Goal: Information Seeking & Learning: Find specific fact

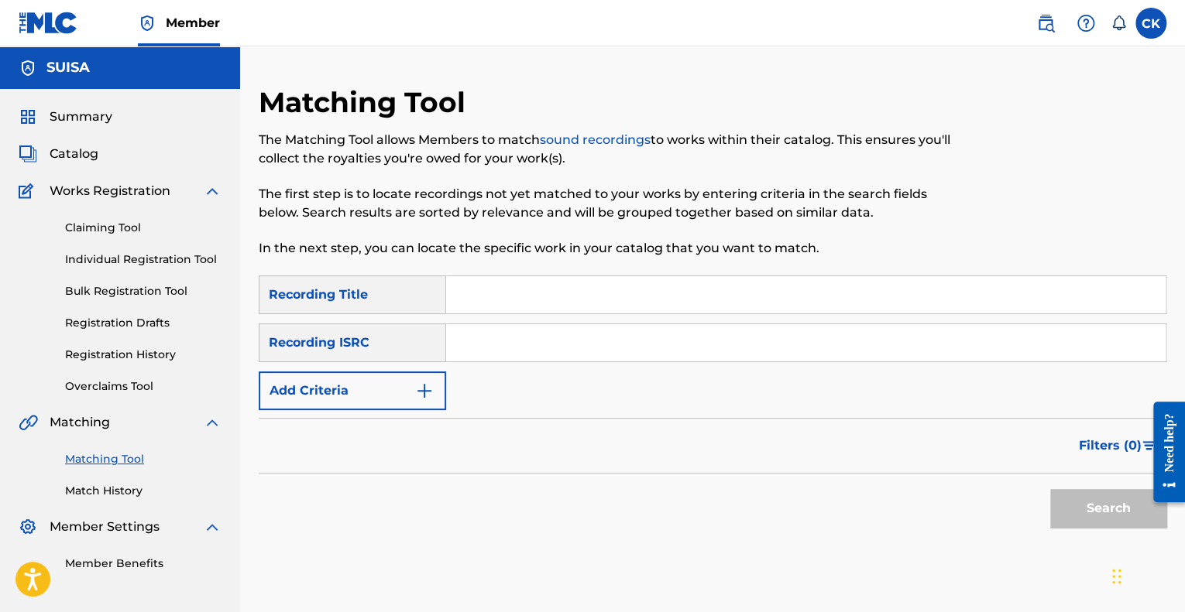
click at [119, 226] on link "Claiming Tool" at bounding box center [143, 228] width 156 height 16
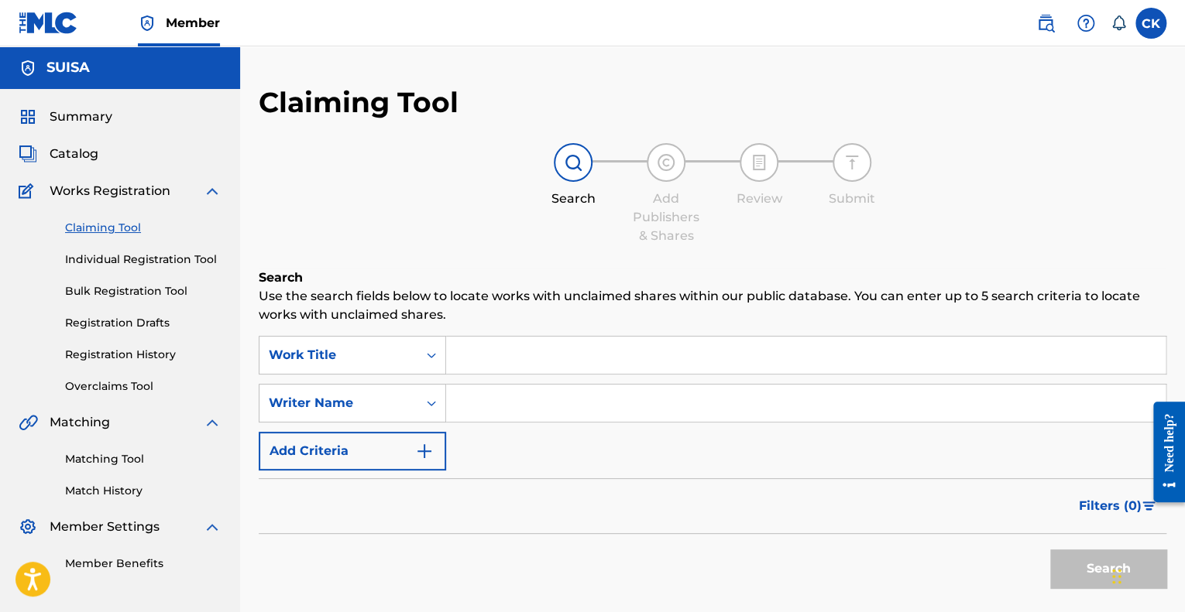
click at [130, 260] on link "Individual Registration Tool" at bounding box center [143, 260] width 156 height 16
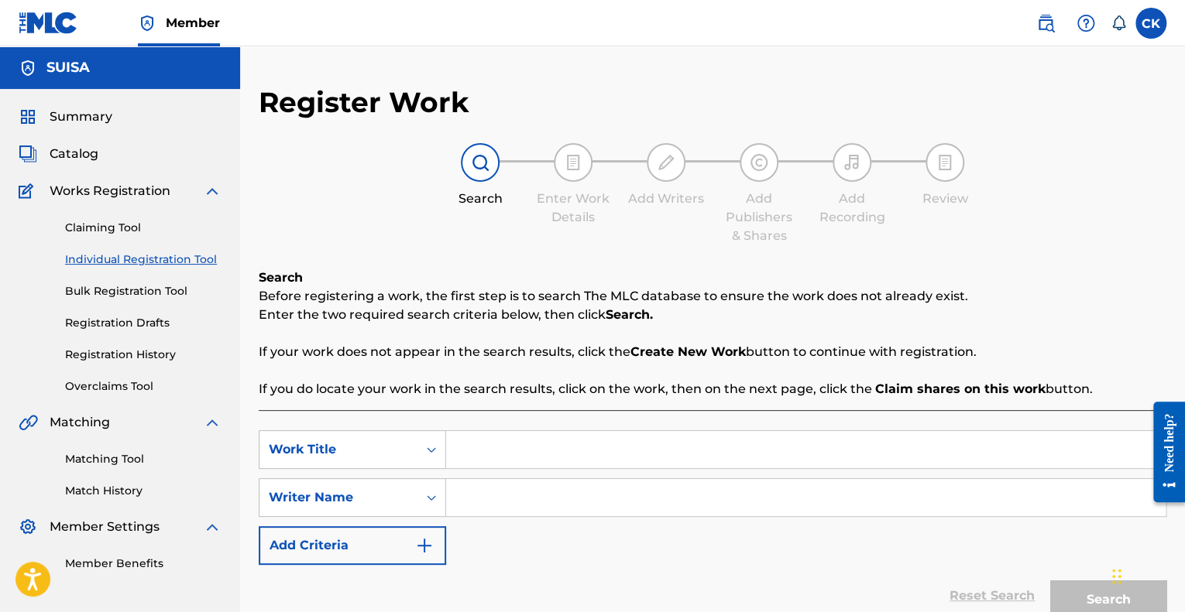
click at [118, 290] on link "Bulk Registration Tool" at bounding box center [143, 291] width 156 height 16
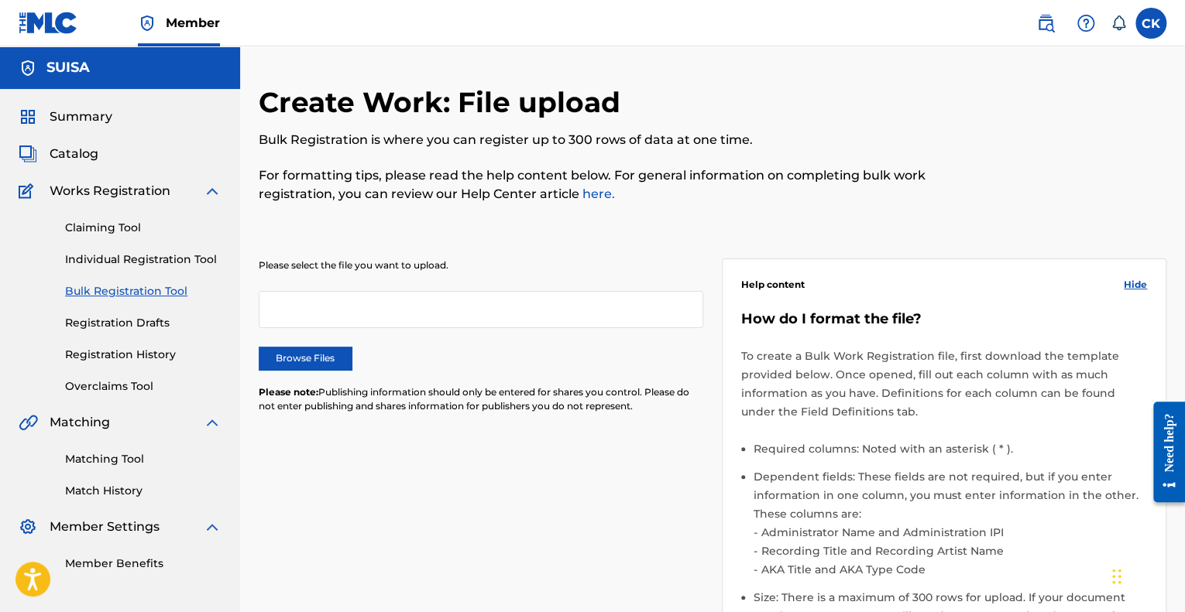
click at [111, 324] on link "Registration Drafts" at bounding box center [143, 323] width 156 height 16
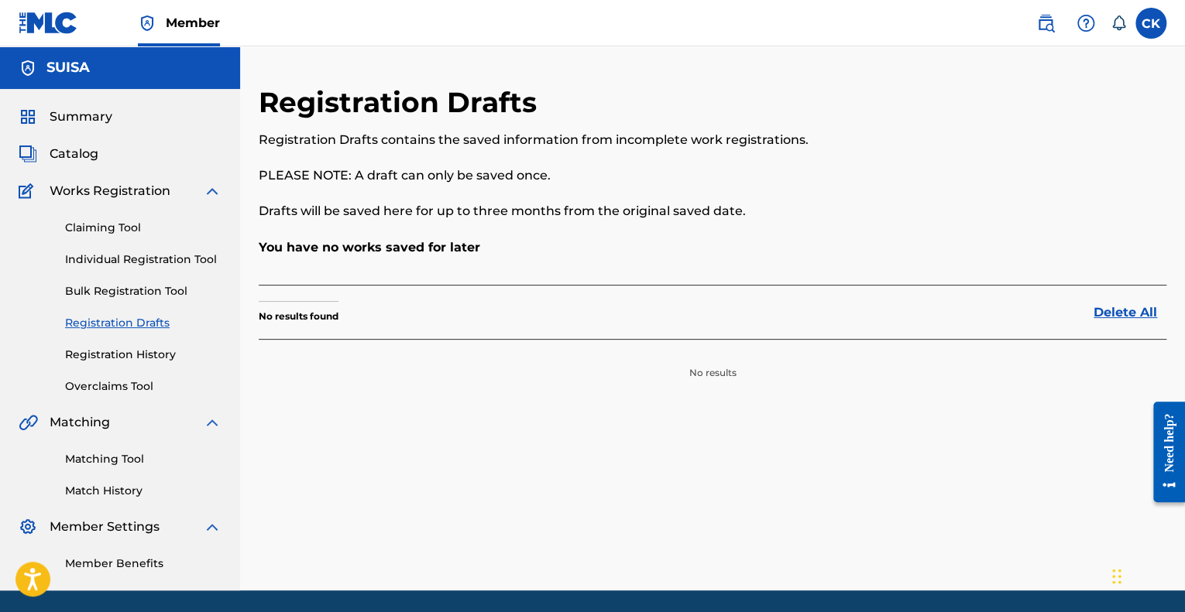
click at [94, 225] on link "Claiming Tool" at bounding box center [143, 228] width 156 height 16
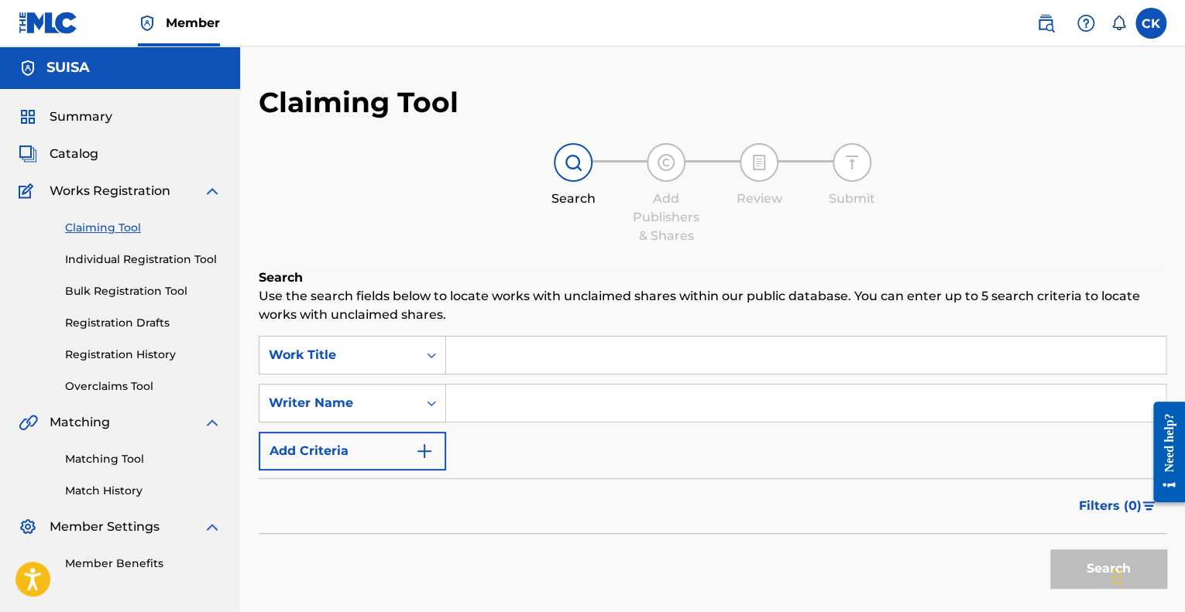
click at [133, 193] on span "Works Registration" at bounding box center [110, 191] width 121 height 19
click at [81, 151] on span "Catalog" at bounding box center [74, 154] width 49 height 19
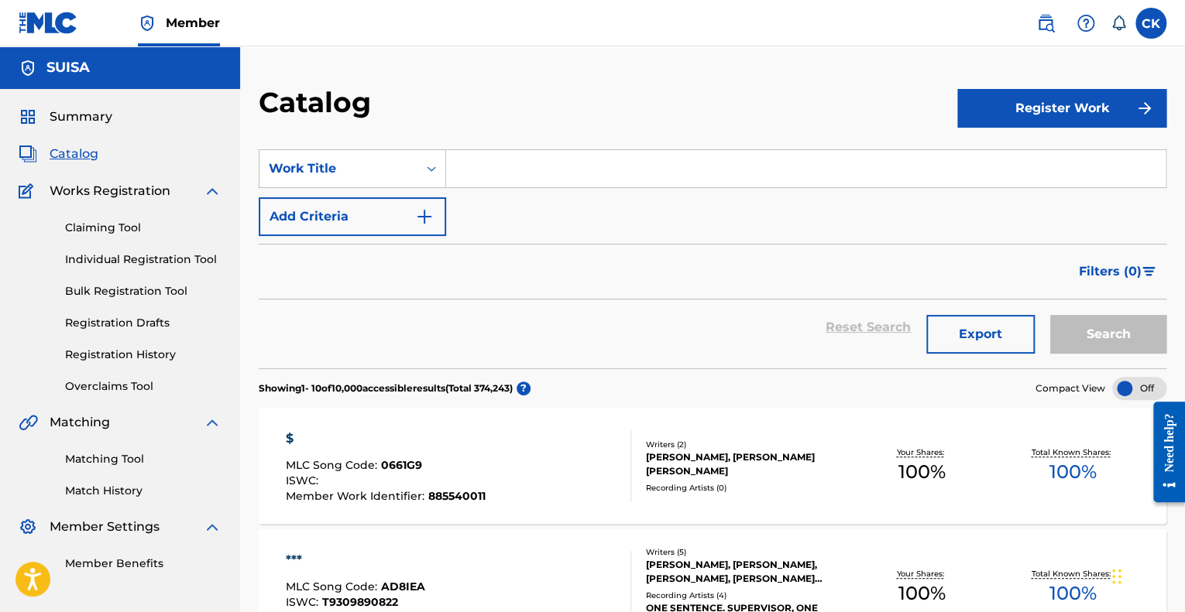
click at [105, 380] on link "Overclaims Tool" at bounding box center [143, 387] width 156 height 16
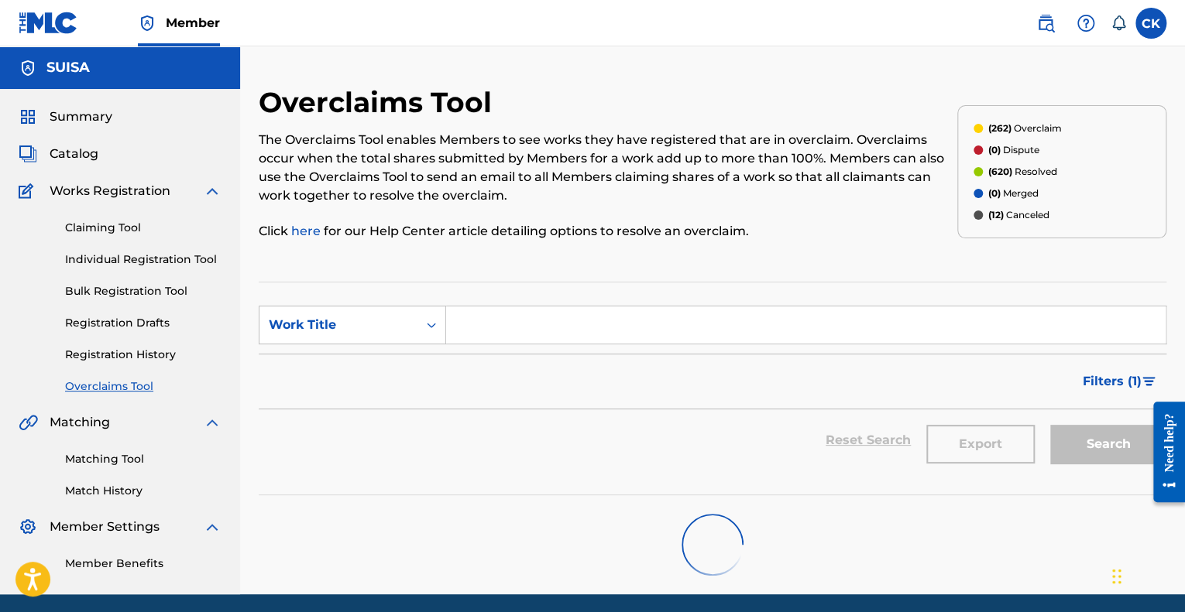
click at [1048, 129] on p "(262) Overclaim" at bounding box center [1024, 129] width 74 height 14
click at [1111, 384] on span "Filters ( 1 )" at bounding box center [1111, 381] width 59 height 19
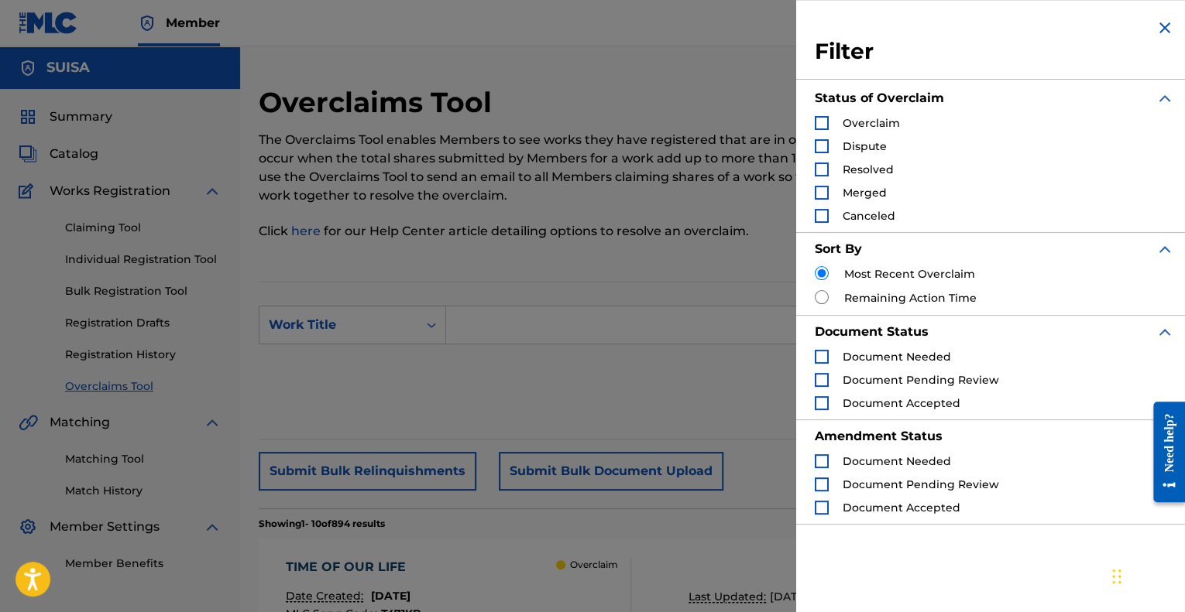
click at [1162, 21] on img "Search Form" at bounding box center [1164, 28] width 19 height 19
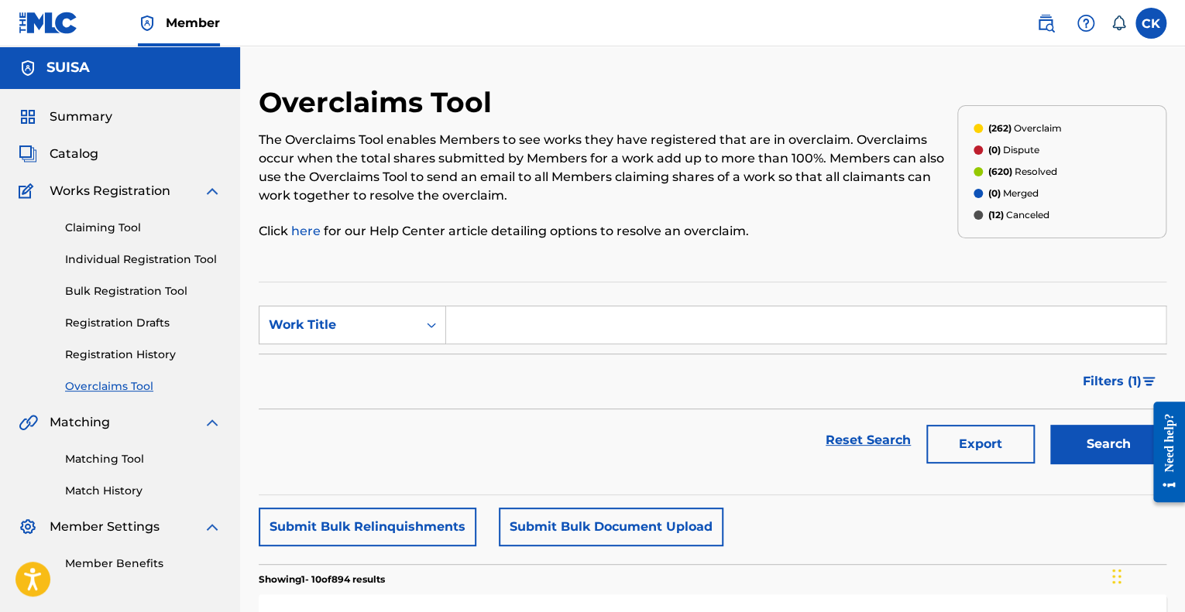
click at [1007, 124] on span "(262)" at bounding box center [998, 128] width 23 height 12
click at [1005, 124] on span "(262)" at bounding box center [998, 128] width 23 height 12
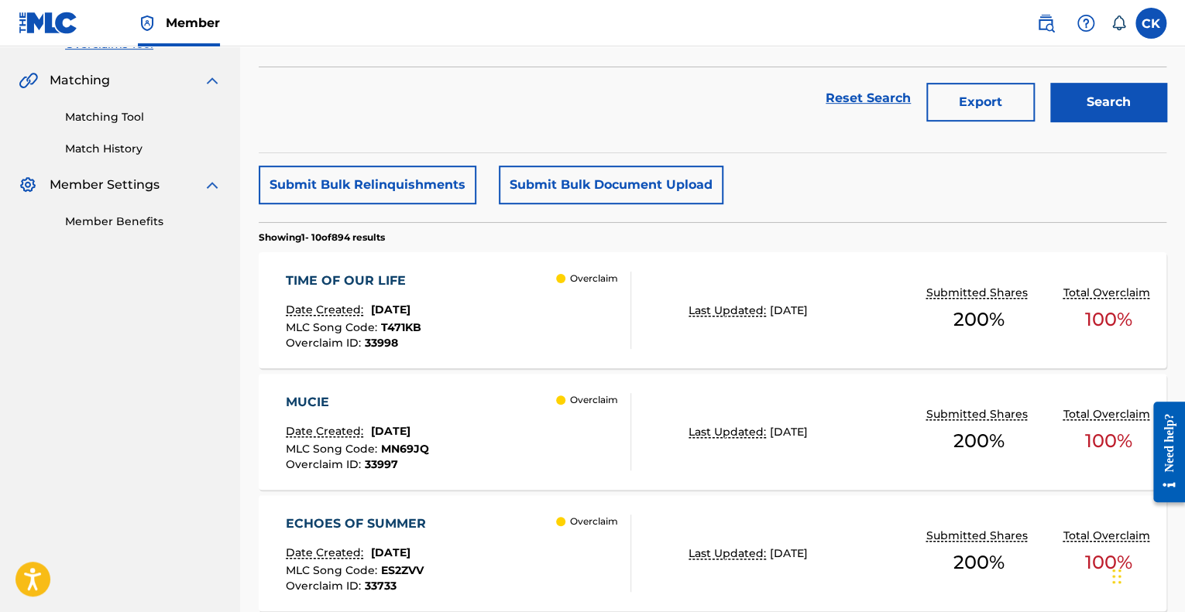
scroll to position [310, 0]
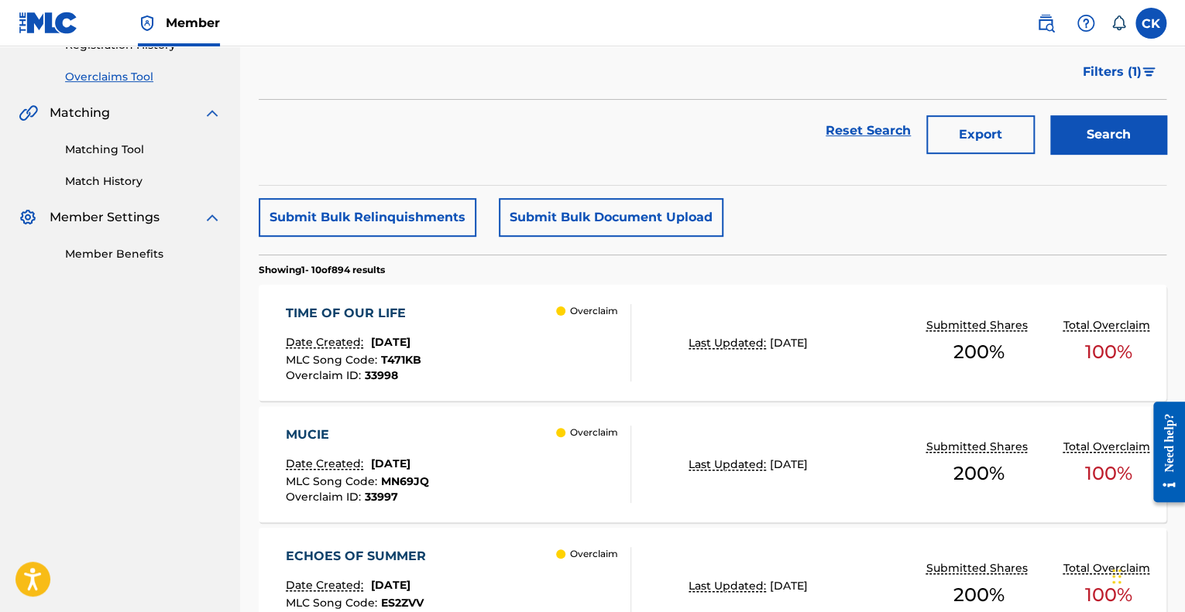
click at [362, 300] on div "TIME OF OUR LIFE Date Created: [DATE] MLC Song Code : T471KB Overclaim ID : 339…" at bounding box center [712, 343] width 907 height 116
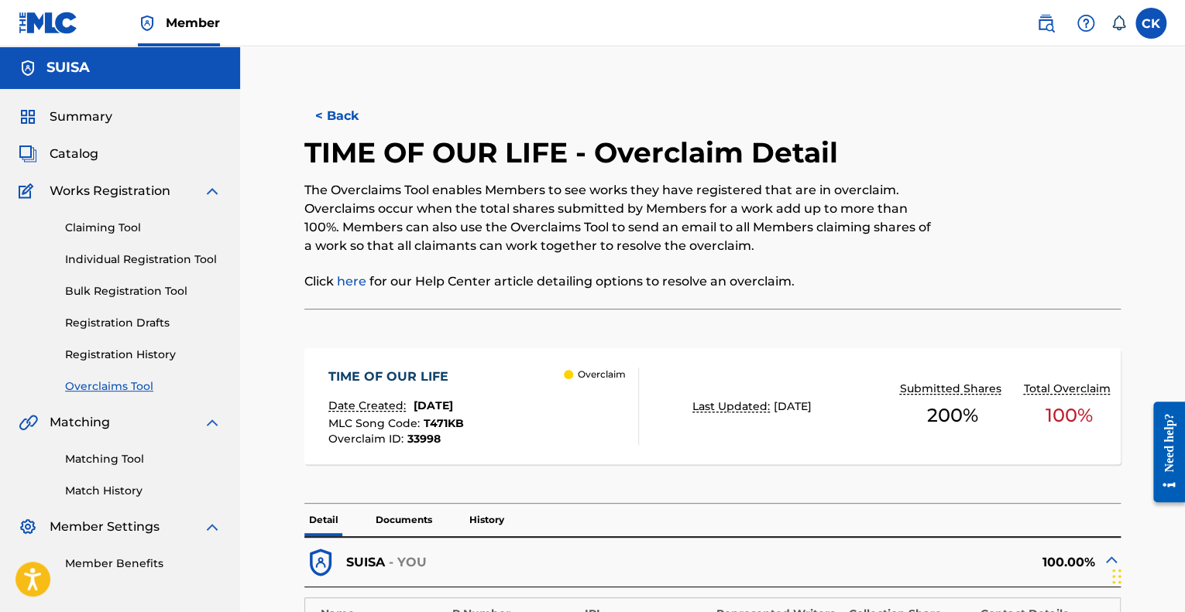
click at [351, 121] on button "< Back" at bounding box center [350, 116] width 93 height 39
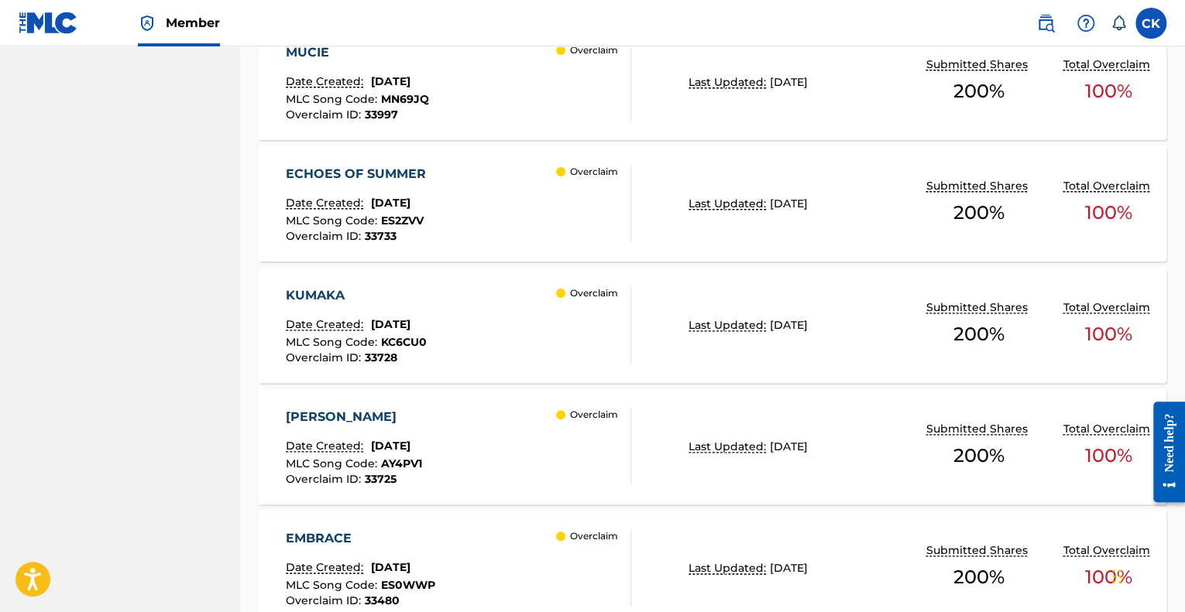
scroll to position [697, 0]
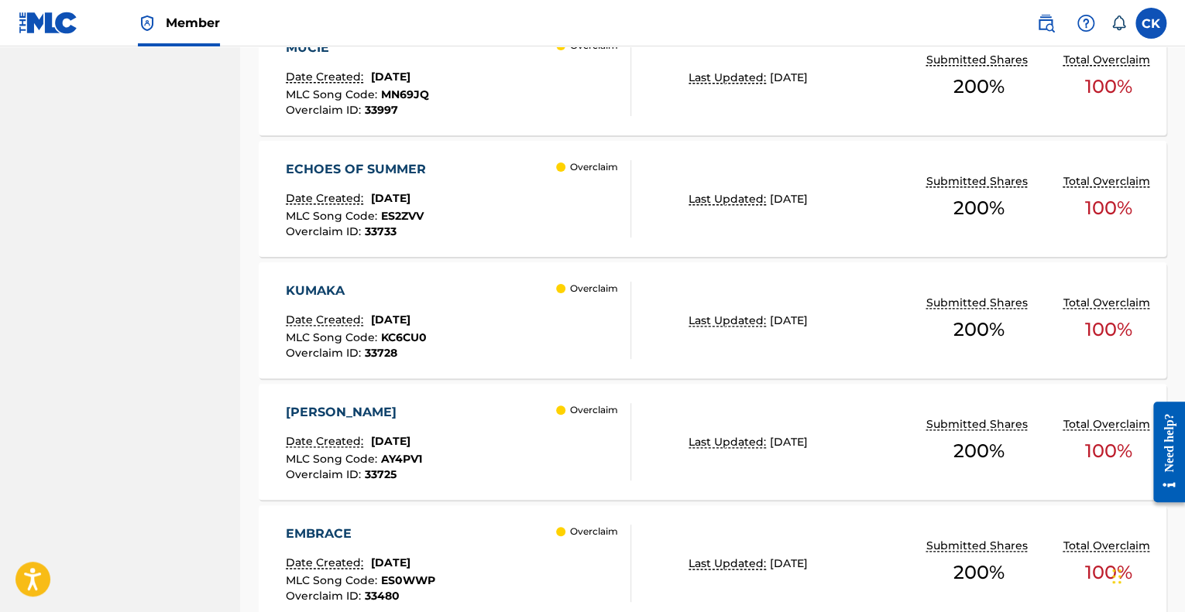
click at [321, 420] on div "[PERSON_NAME]" at bounding box center [354, 412] width 136 height 19
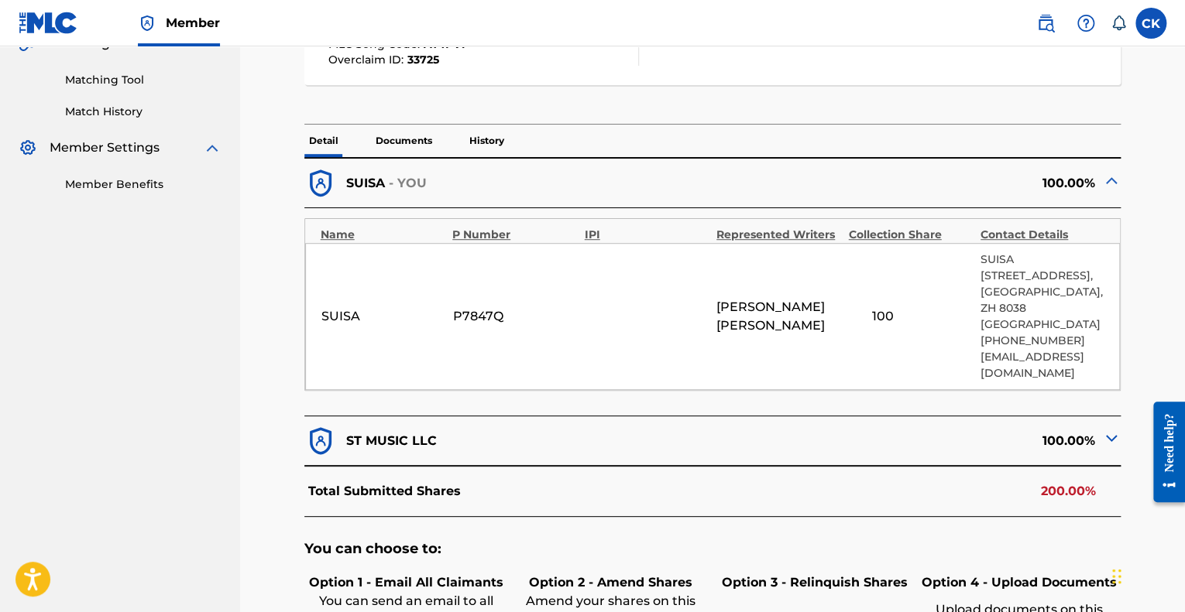
scroll to position [387, 0]
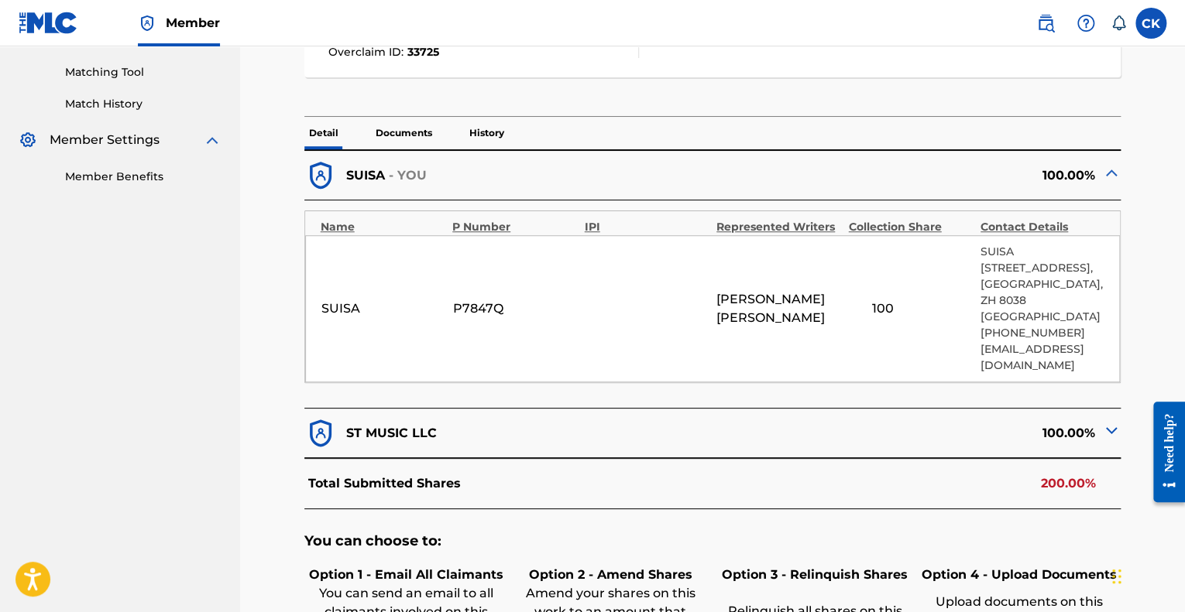
click at [623, 270] on div "SUISA P7847Q [PERSON_NAME] 100 SUISA [STREET_ADDRESS] [PHONE_NUMBER] [EMAIL_ADD…" at bounding box center [712, 308] width 815 height 147
click at [413, 129] on p "Documents" at bounding box center [404, 133] width 66 height 33
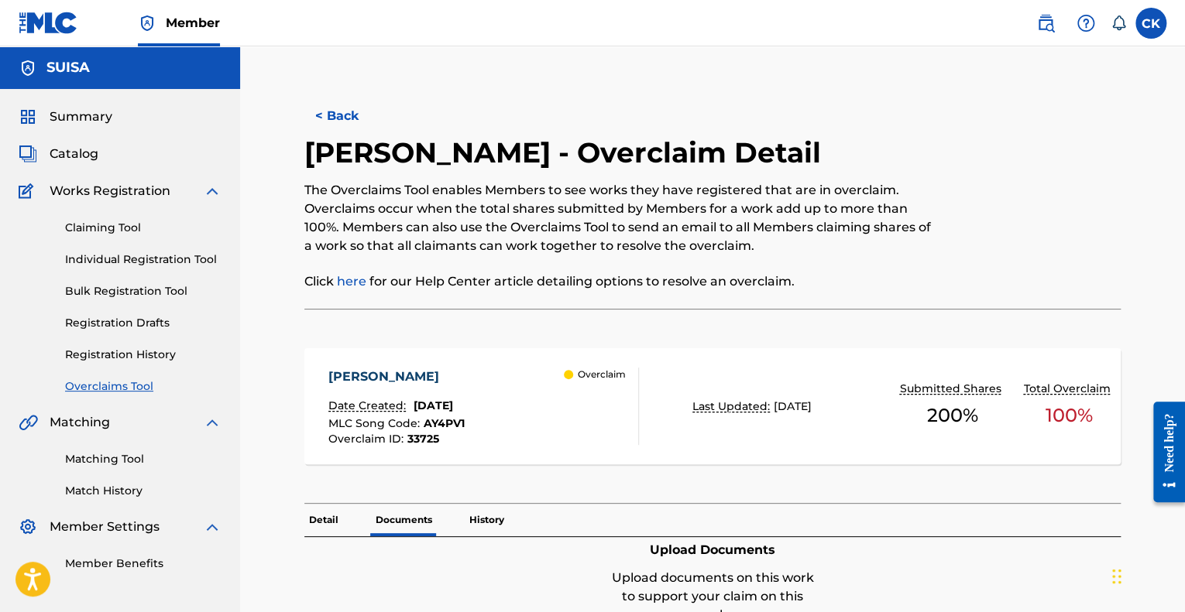
click at [345, 115] on button "< Back" at bounding box center [350, 116] width 93 height 39
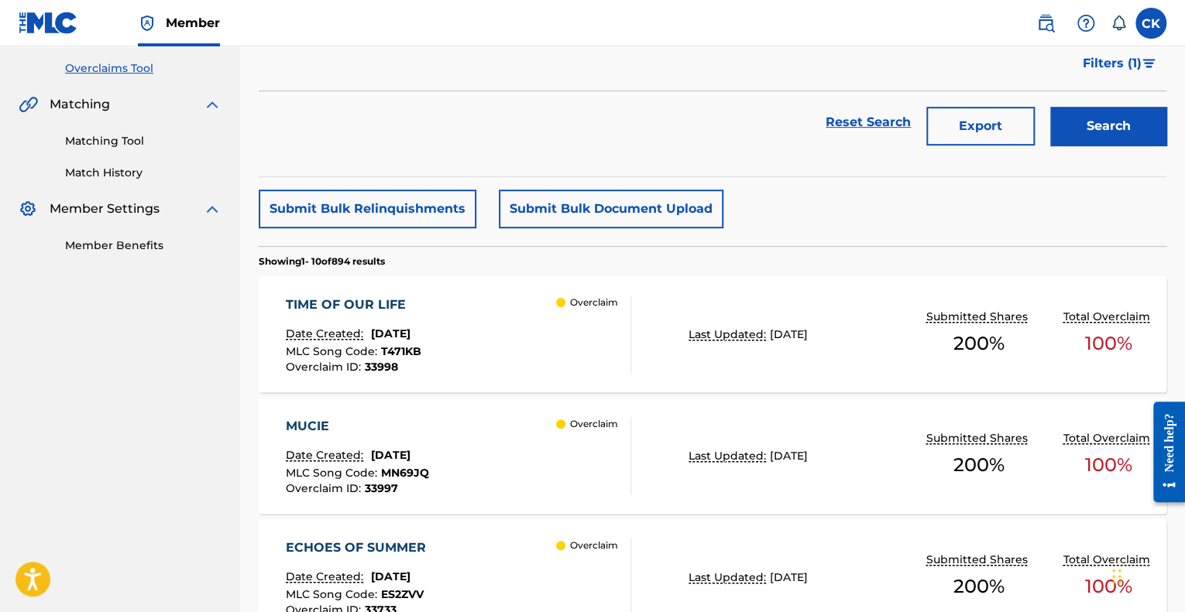
scroll to position [310, 0]
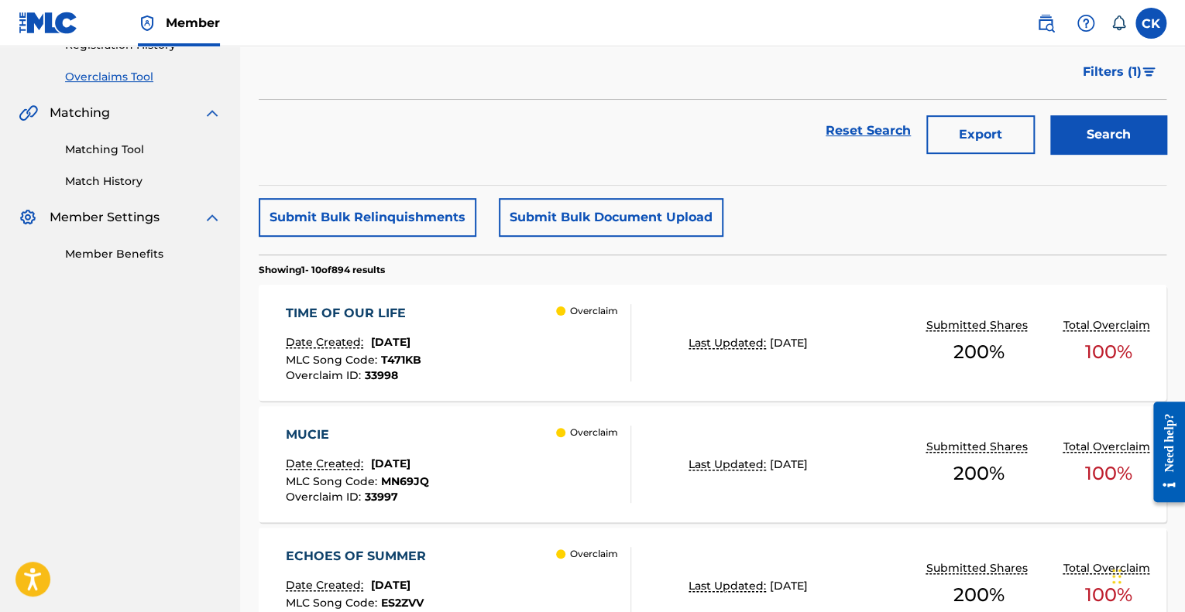
click at [307, 431] on div "MUCIE" at bounding box center [357, 435] width 143 height 19
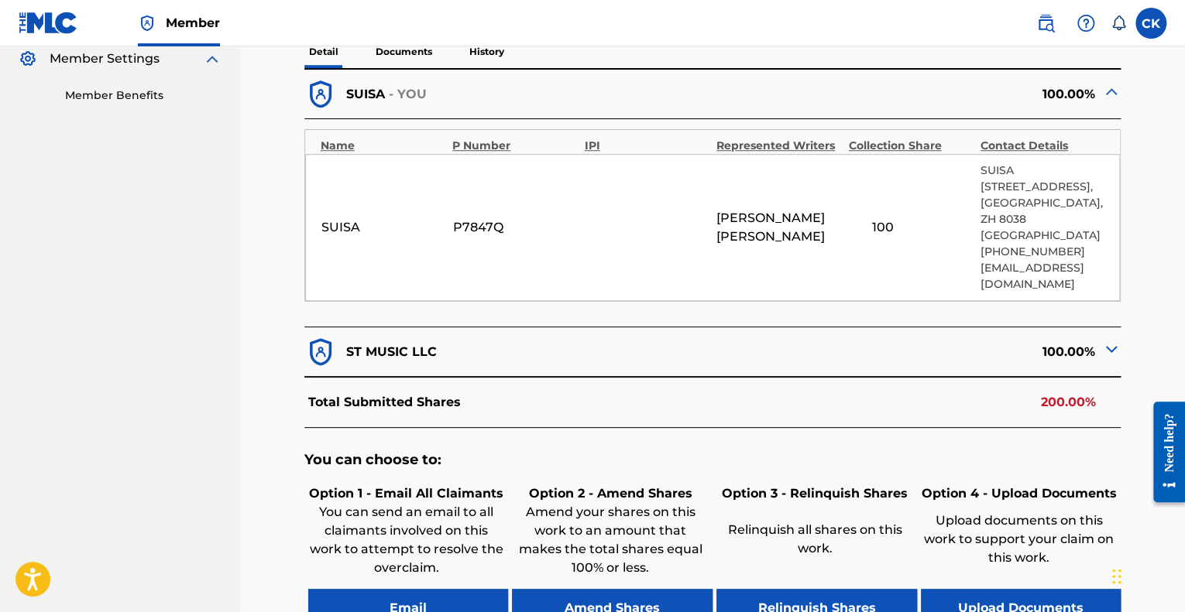
scroll to position [465, 0]
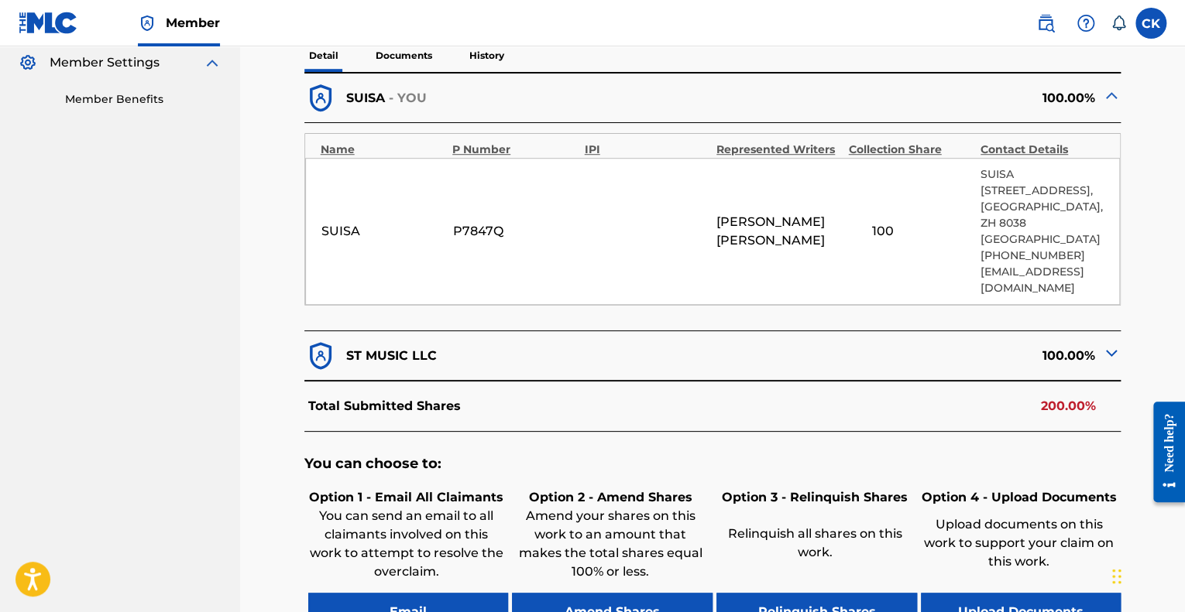
click at [358, 222] on div "SUISA" at bounding box center [356, 231] width 70 height 19
click at [400, 57] on p "Documents" at bounding box center [404, 55] width 66 height 33
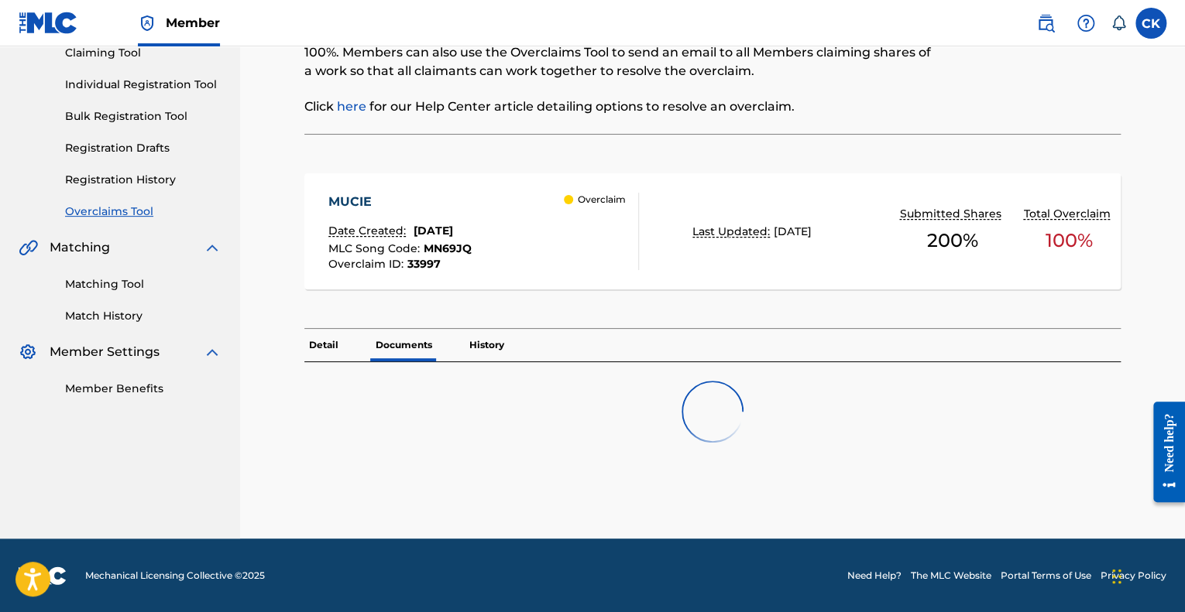
scroll to position [223, 0]
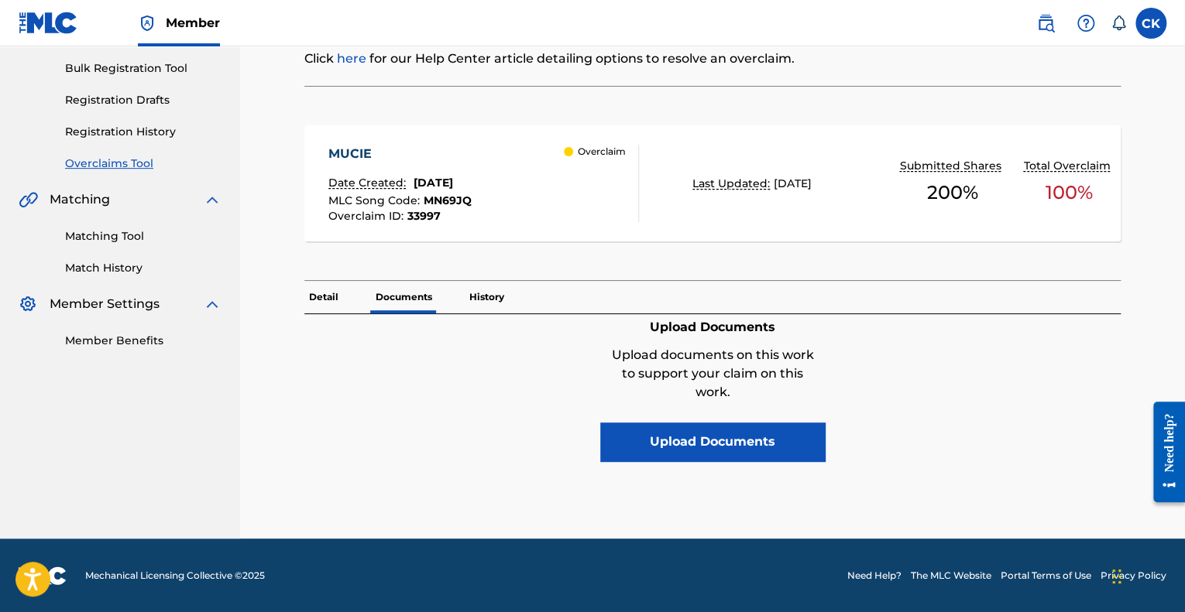
click at [504, 297] on p "History" at bounding box center [487, 297] width 44 height 33
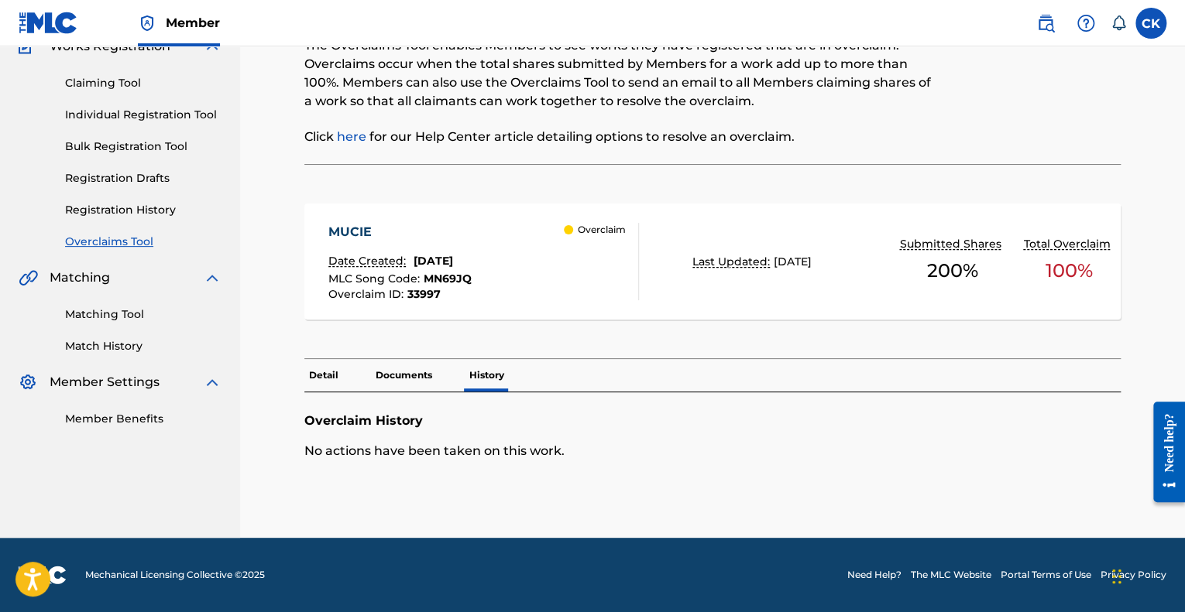
scroll to position [144, 0]
click at [334, 384] on p "Detail" at bounding box center [323, 376] width 39 height 33
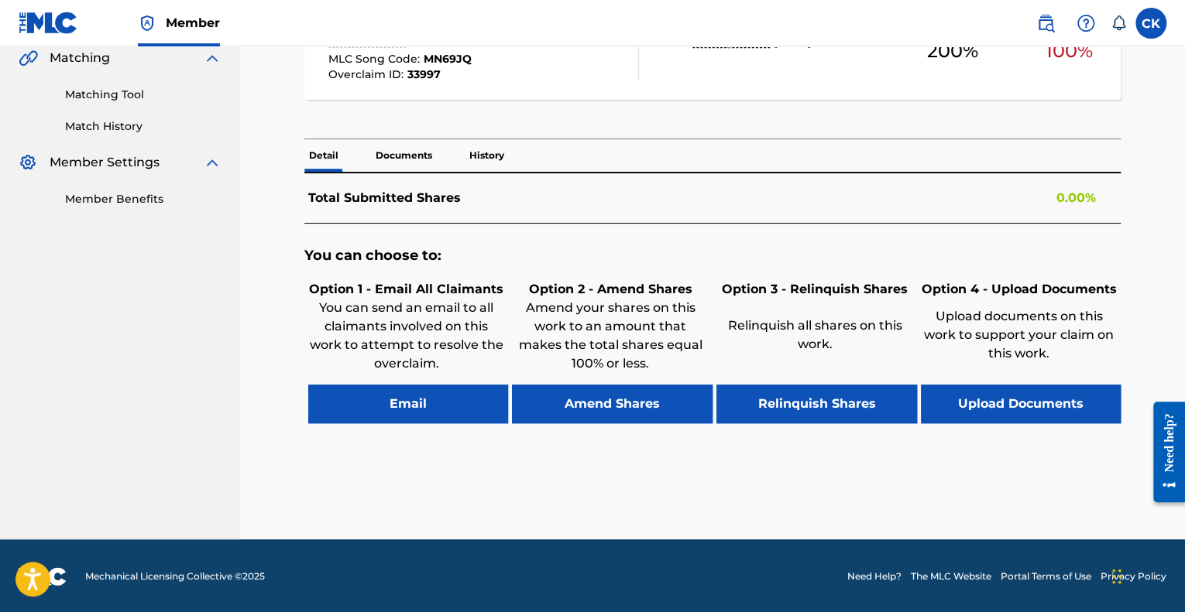
scroll to position [465, 0]
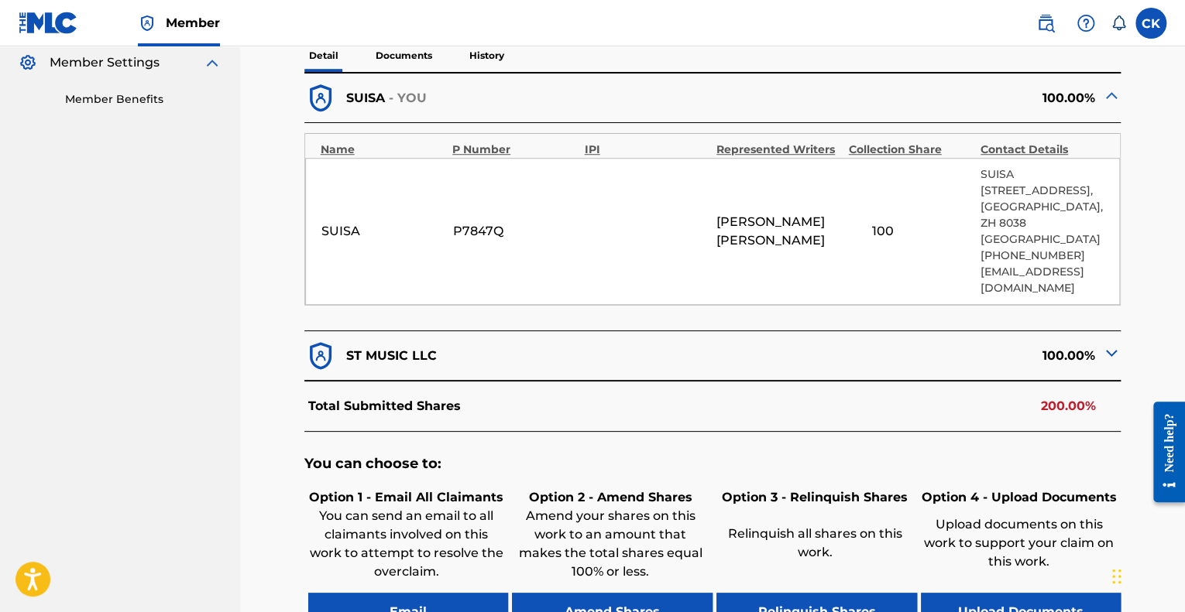
click at [604, 256] on div "SUISA P7847Q [PERSON_NAME] 100 SUISA [STREET_ADDRESS] [PHONE_NUMBER] [EMAIL_ADD…" at bounding box center [712, 231] width 815 height 147
click at [769, 232] on span "[PERSON_NAME]" at bounding box center [778, 231] width 124 height 37
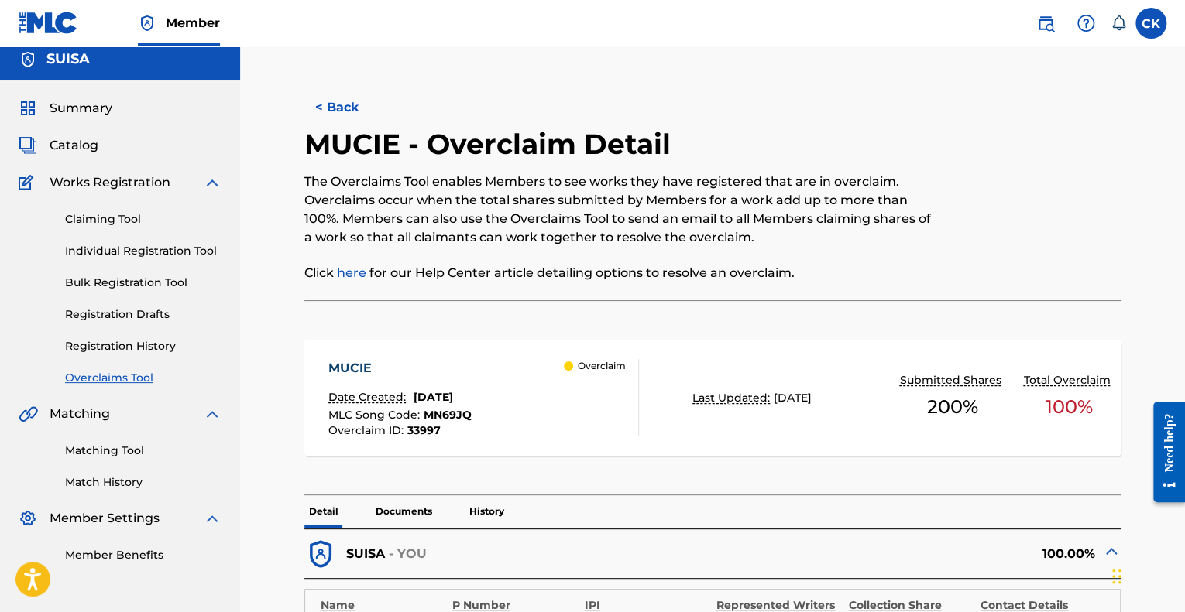
scroll to position [0, 0]
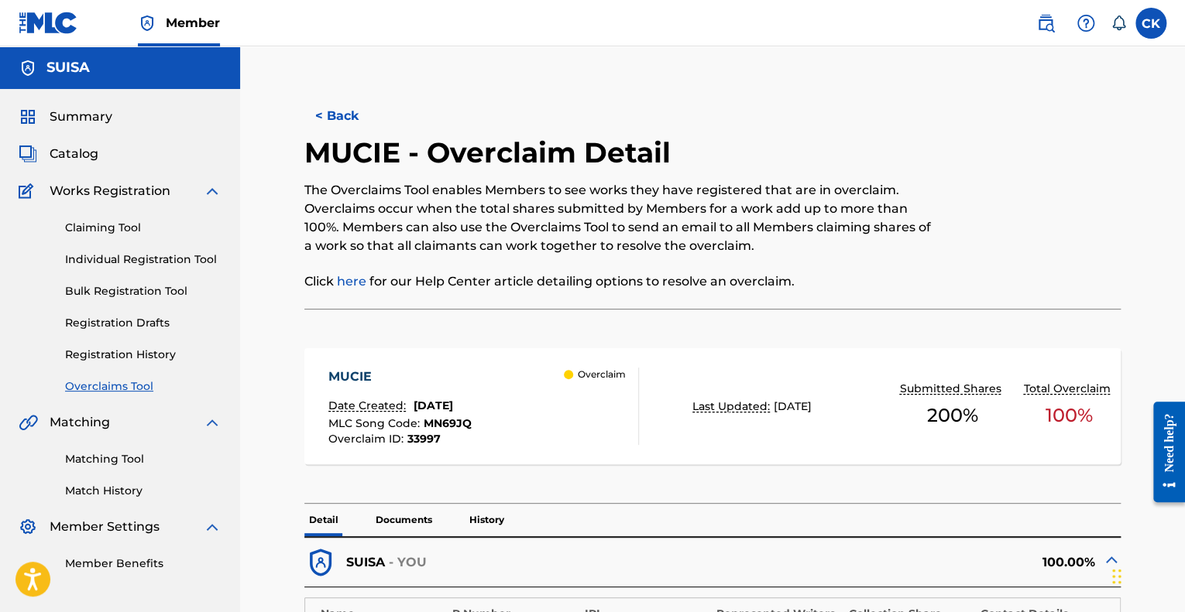
click at [339, 118] on button "< Back" at bounding box center [350, 116] width 93 height 39
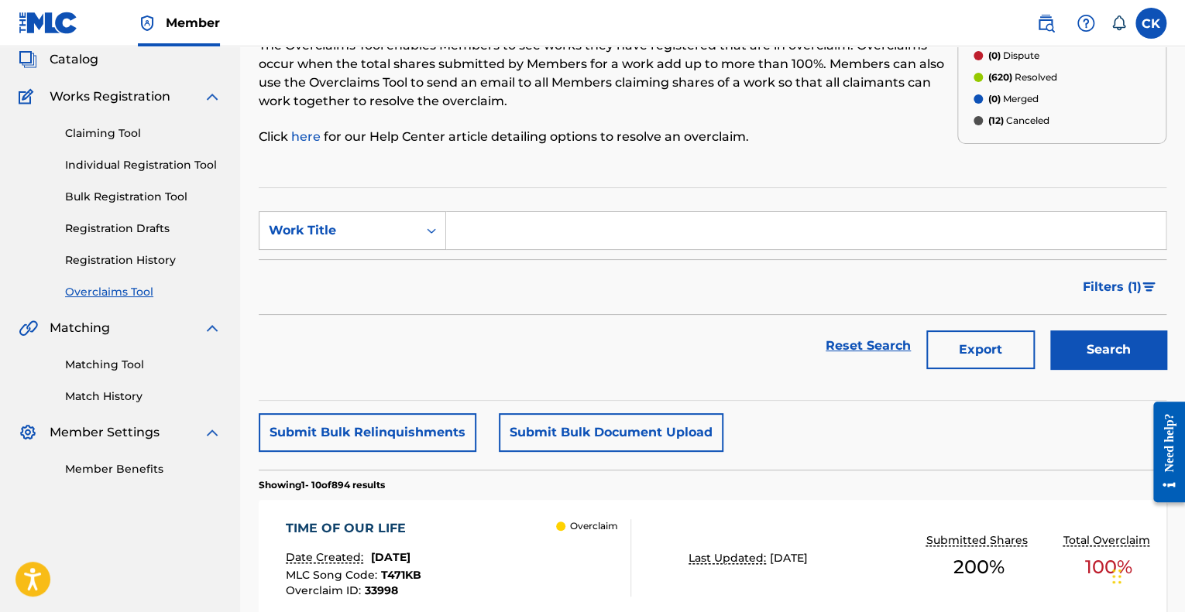
scroll to position [77, 0]
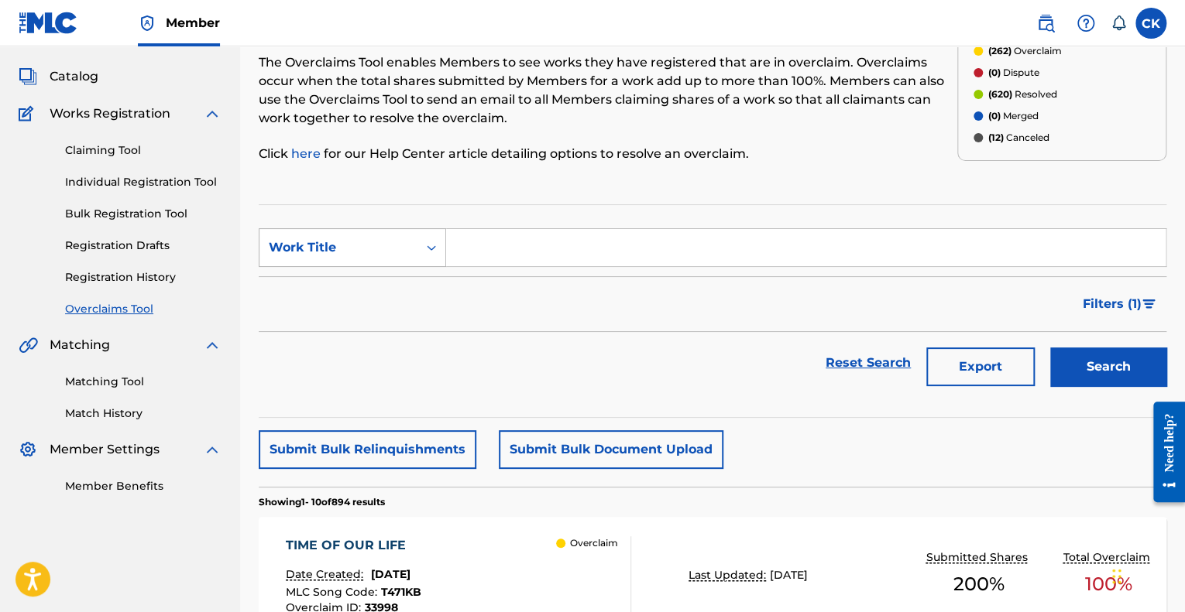
click at [433, 251] on icon "Search Form" at bounding box center [431, 247] width 15 height 15
click at [485, 294] on div "Filters ( 1 )" at bounding box center [712, 304] width 907 height 56
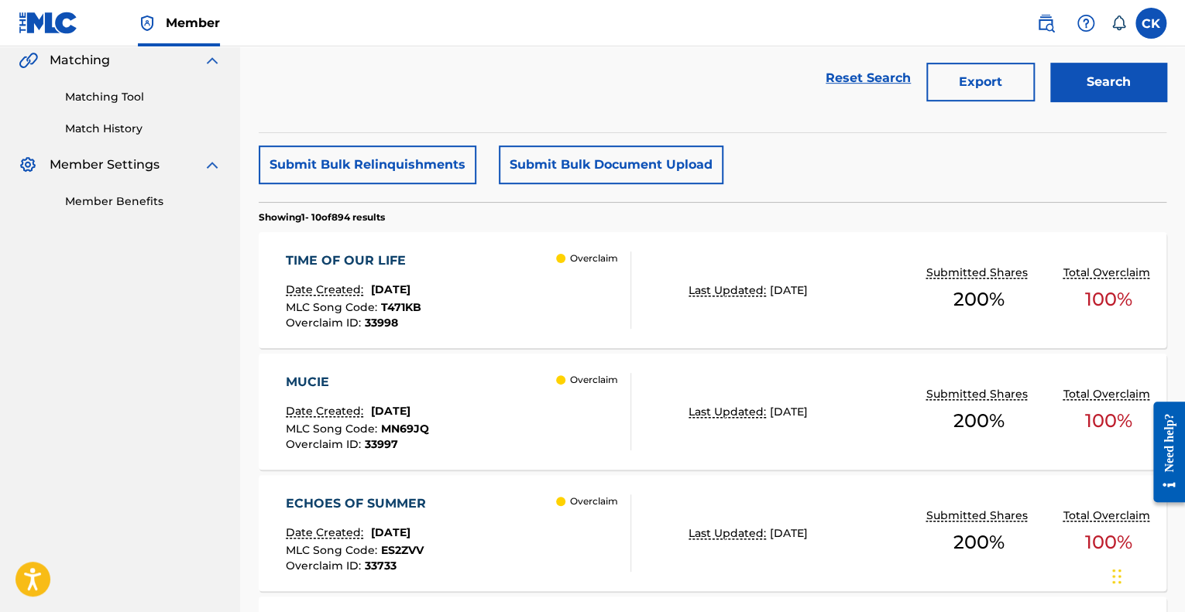
scroll to position [465, 0]
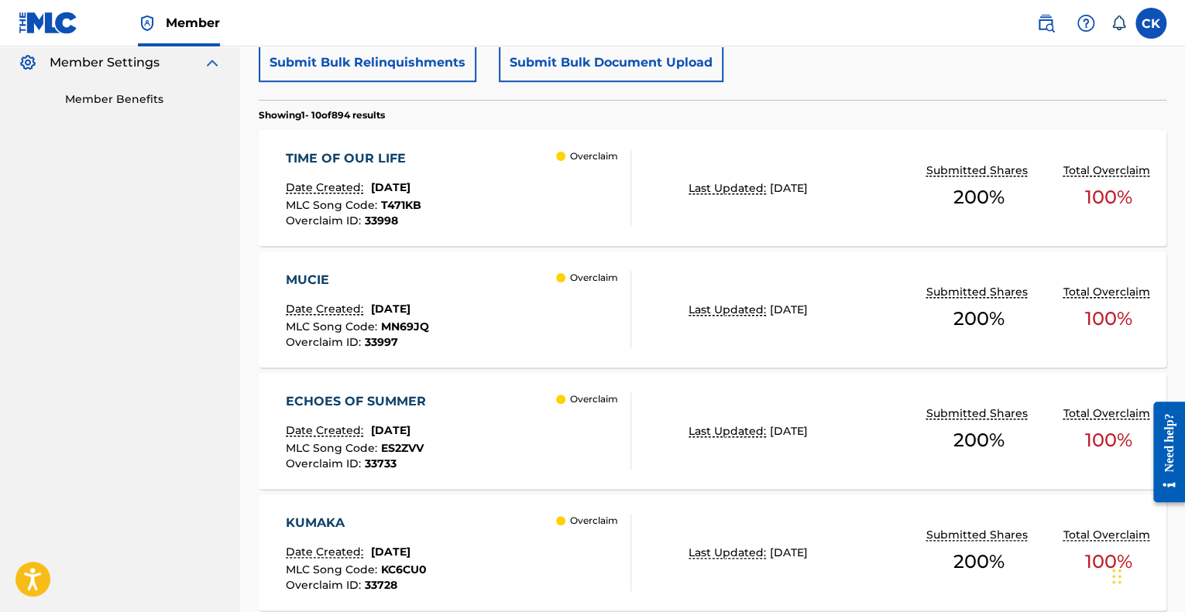
click at [754, 108] on section "Showing 1 - 10 of 894 results" at bounding box center [712, 111] width 907 height 22
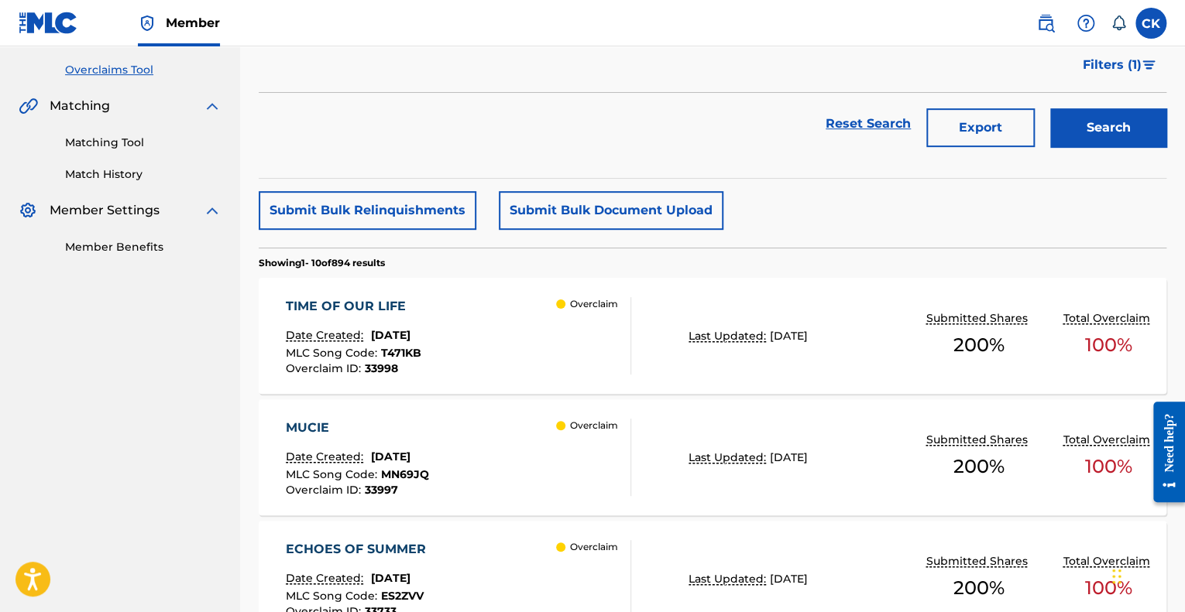
scroll to position [310, 0]
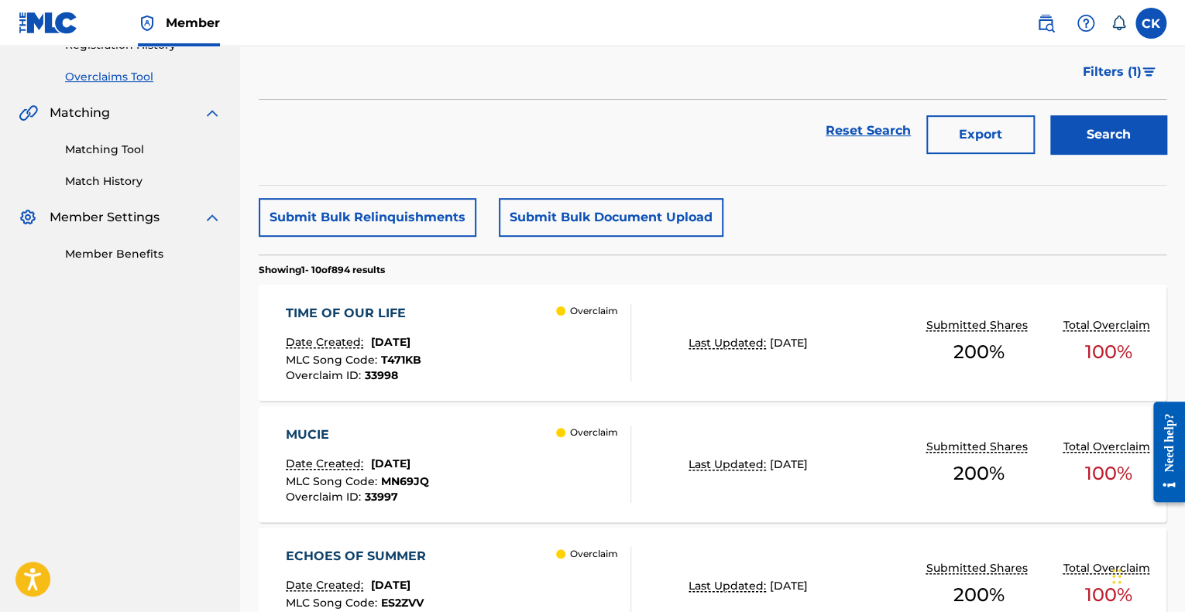
click at [375, 312] on div "TIME OF OUR LIFE" at bounding box center [353, 313] width 135 height 19
